Goal: Find specific page/section

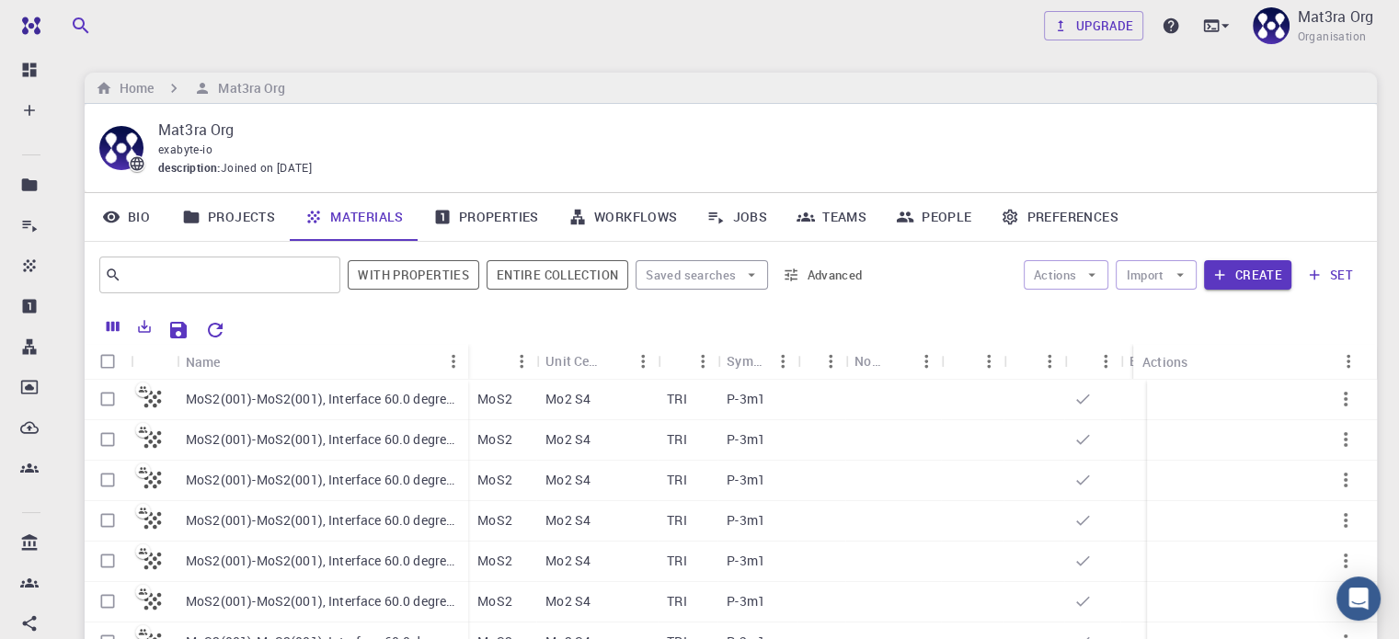
click at [835, 54] on div "Upgrade Mat3ra Org Organisation Home Mat3ra Org Mat3ra Org exabyte-io descripti…" at bounding box center [731, 423] width 1337 height 846
click at [510, 212] on link "Properties" at bounding box center [486, 217] width 135 height 48
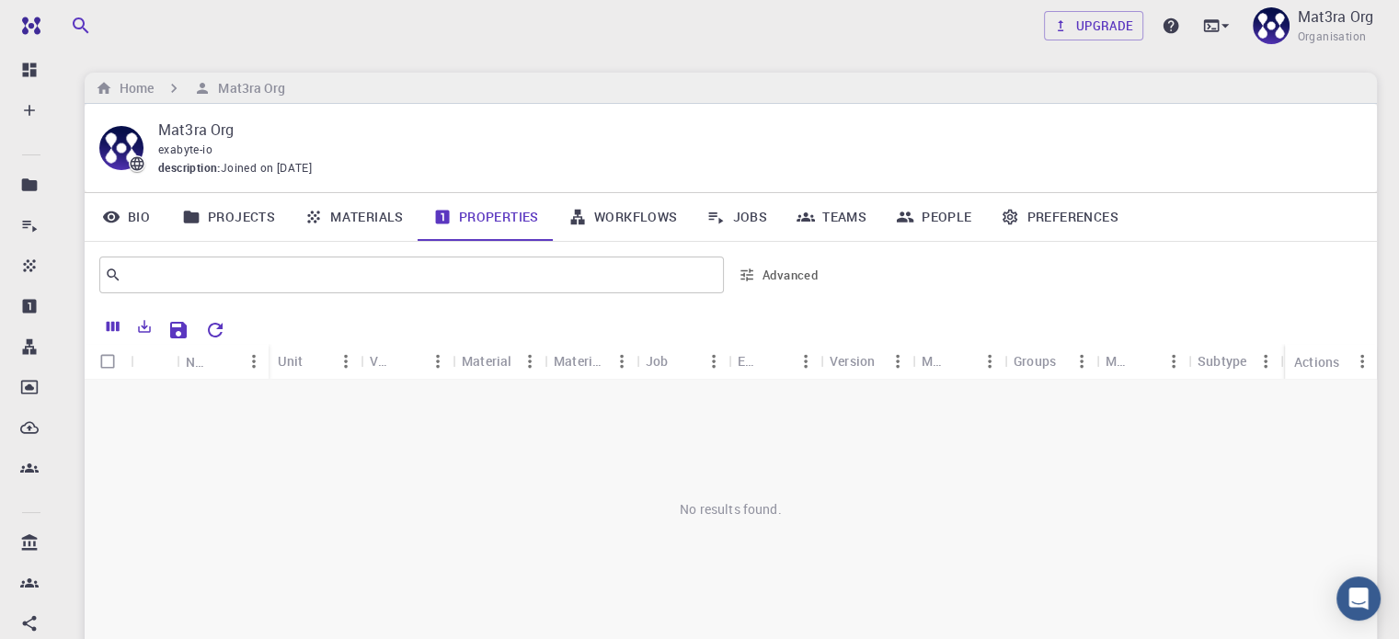
click at [559, 52] on div "Upgrade Mat3ra Org Organisation Home Mat3ra Org Mat3ra Org exabyte-io descripti…" at bounding box center [731, 423] width 1337 height 846
click at [507, 210] on link "Properties" at bounding box center [486, 217] width 135 height 48
click at [486, 364] on div "Material" at bounding box center [487, 361] width 50 height 36
